Goal: Information Seeking & Learning: Understand process/instructions

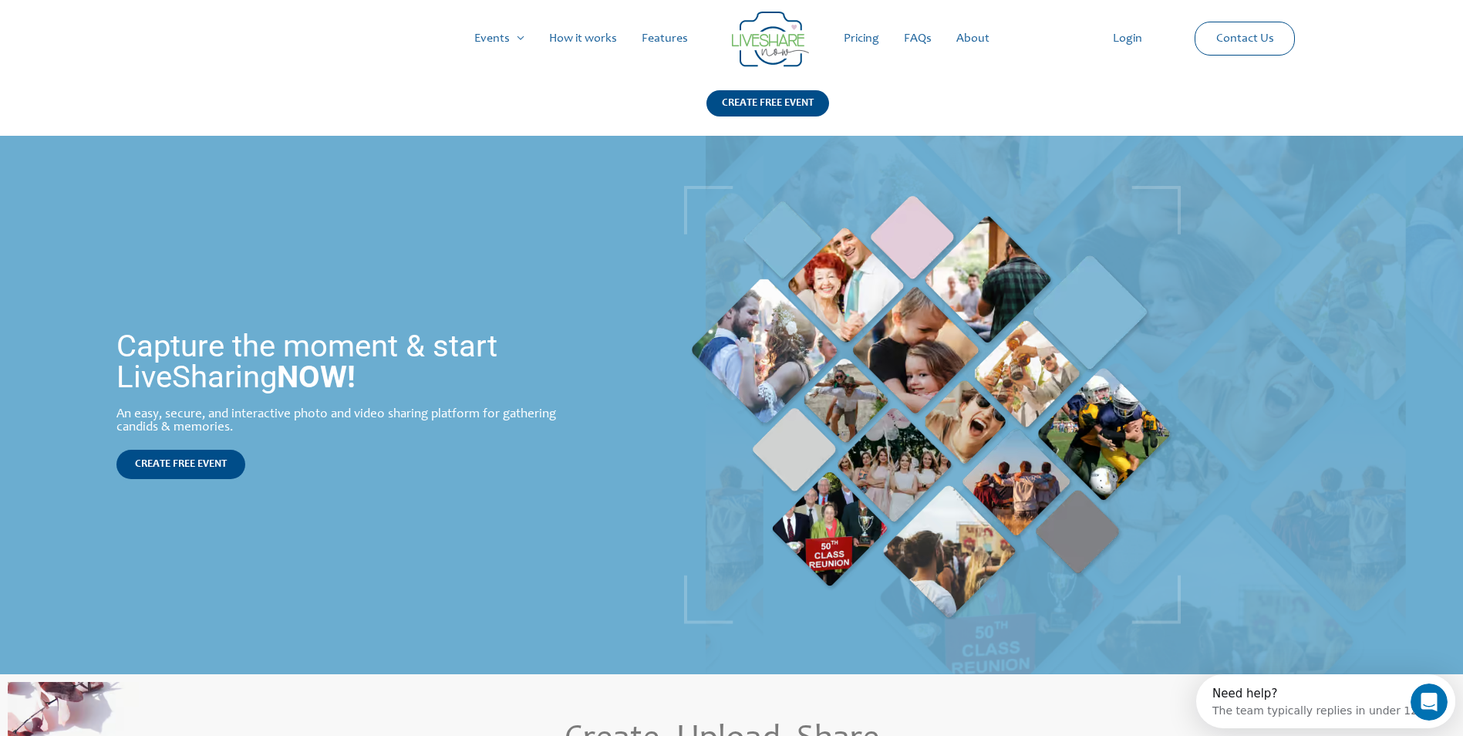
click at [925, 32] on link "FAQs" at bounding box center [917, 38] width 52 height 49
click at [1122, 39] on link "Login" at bounding box center [1127, 38] width 54 height 49
click at [910, 42] on link "FAQs" at bounding box center [917, 38] width 52 height 49
